Goal: Use online tool/utility: Utilize a website feature to perform a specific function

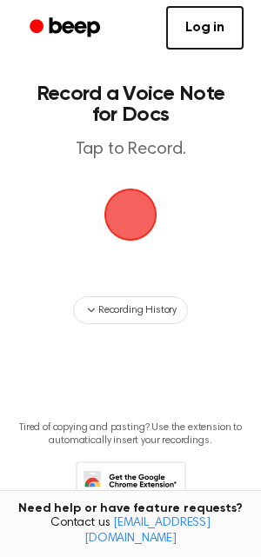
click at [130, 219] on span "button" at bounding box center [130, 215] width 64 height 64
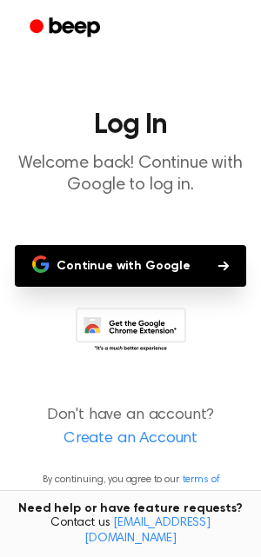
click at [130, 219] on main "Log In Welcome back! Continue with Google to log in. Continue with Google Don't…" at bounding box center [130, 278] width 261 height 557
click at [127, 217] on main "Log In Welcome back! Continue with Google to log in. Continue with Google Don't…" at bounding box center [130, 278] width 261 height 557
click at [116, 145] on header "Log In Welcome back! Continue with Google to log in." at bounding box center [130, 153] width 233 height 85
click at [104, 101] on main "Log In Welcome back! Continue with Google to log in. Continue with Google Don't…" at bounding box center [130, 278] width 261 height 557
click at [138, 266] on button "Continue with Google" at bounding box center [130, 266] width 231 height 42
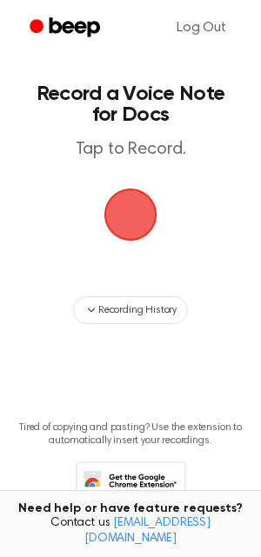
click at [121, 217] on span "button" at bounding box center [130, 215] width 64 height 64
click at [140, 219] on span "button" at bounding box center [131, 215] width 57 height 57
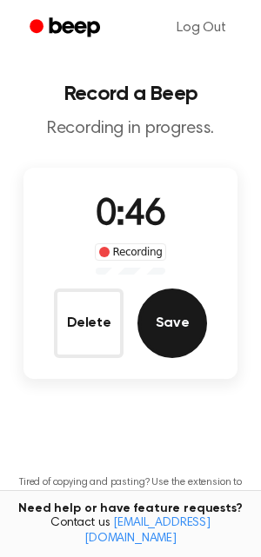
click at [172, 333] on button "Save" at bounding box center [172, 324] width 70 height 70
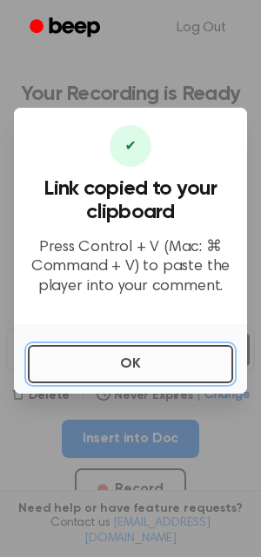
click at [177, 366] on button "OK" at bounding box center [130, 364] width 205 height 38
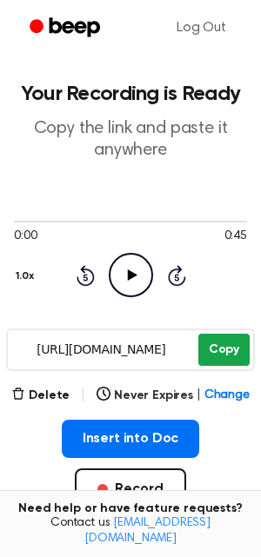
click at [223, 352] on button "Copy" at bounding box center [223, 350] width 51 height 32
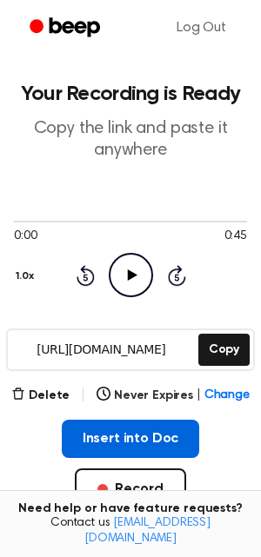
click at [95, 436] on button "Insert into Doc" at bounding box center [131, 439] width 138 height 38
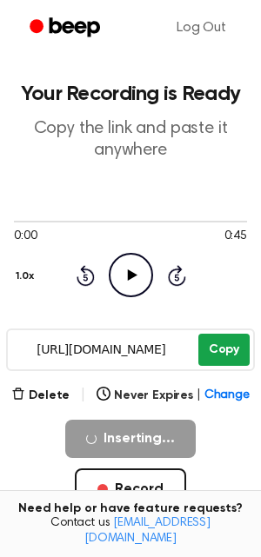
click at [222, 355] on button "Copy" at bounding box center [223, 350] width 51 height 32
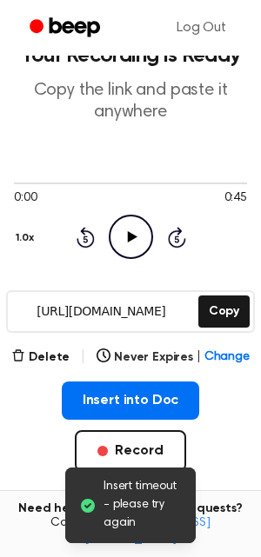
scroll to position [80, 0]
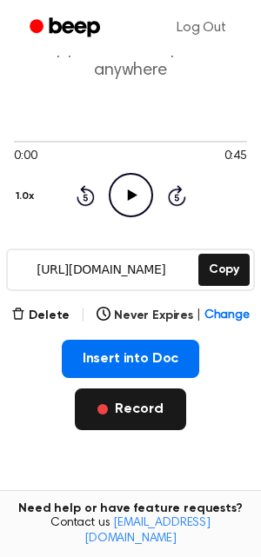
click at [155, 414] on button "Record" at bounding box center [130, 410] width 110 height 42
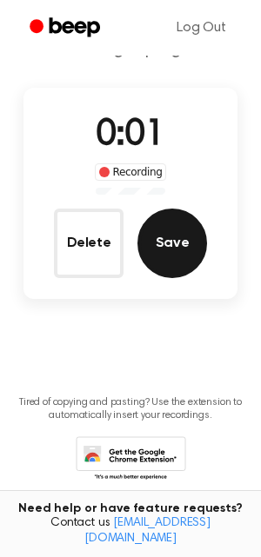
click at [157, 261] on button "Save" at bounding box center [172, 244] width 70 height 70
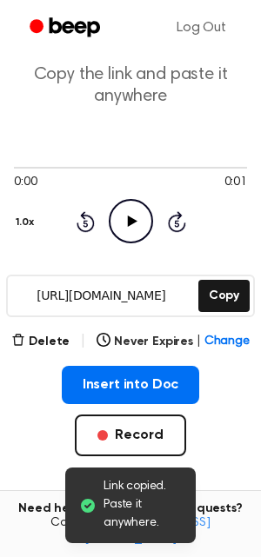
scroll to position [148, 0]
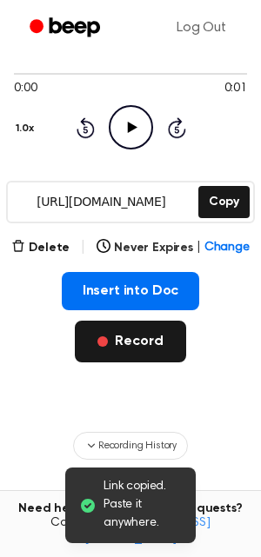
click at [123, 349] on button "Record" at bounding box center [130, 342] width 110 height 42
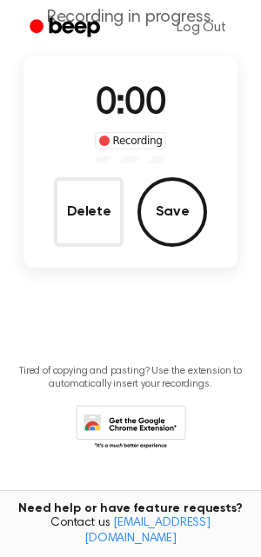
scroll to position [0, 0]
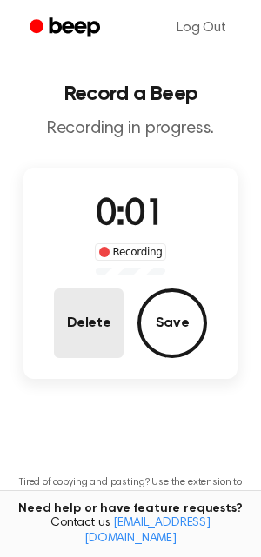
click at [84, 317] on button "Delete" at bounding box center [89, 324] width 70 height 70
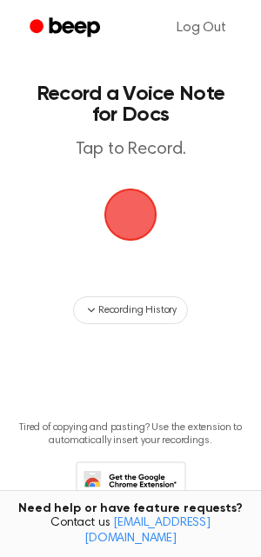
click at [127, 229] on span "button" at bounding box center [131, 215] width 70 height 70
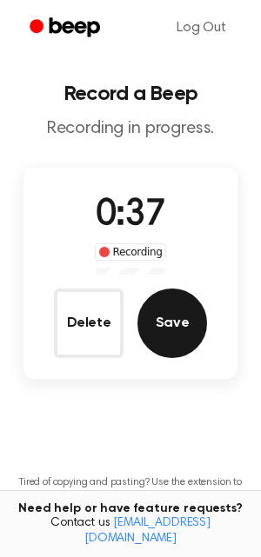
click at [170, 333] on button "Save" at bounding box center [172, 324] width 70 height 70
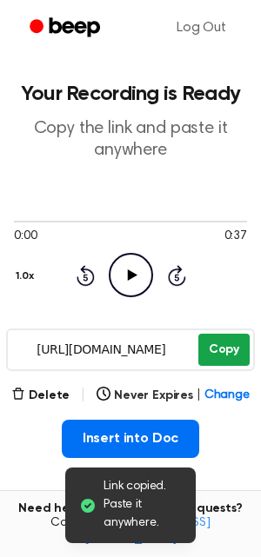
click at [231, 349] on button "Copy" at bounding box center [223, 350] width 51 height 32
click at [217, 347] on button "Copy" at bounding box center [223, 350] width 51 height 32
click at [224, 352] on button "Copy" at bounding box center [223, 350] width 51 height 32
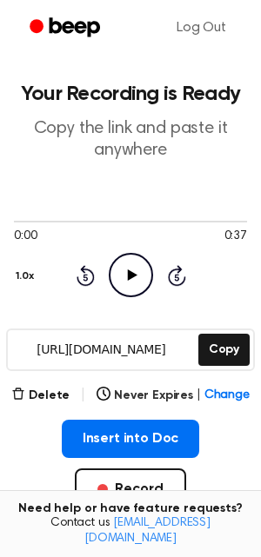
click at [132, 272] on icon "Play Audio" at bounding box center [131, 275] width 44 height 44
